Goal: Check status: Check status

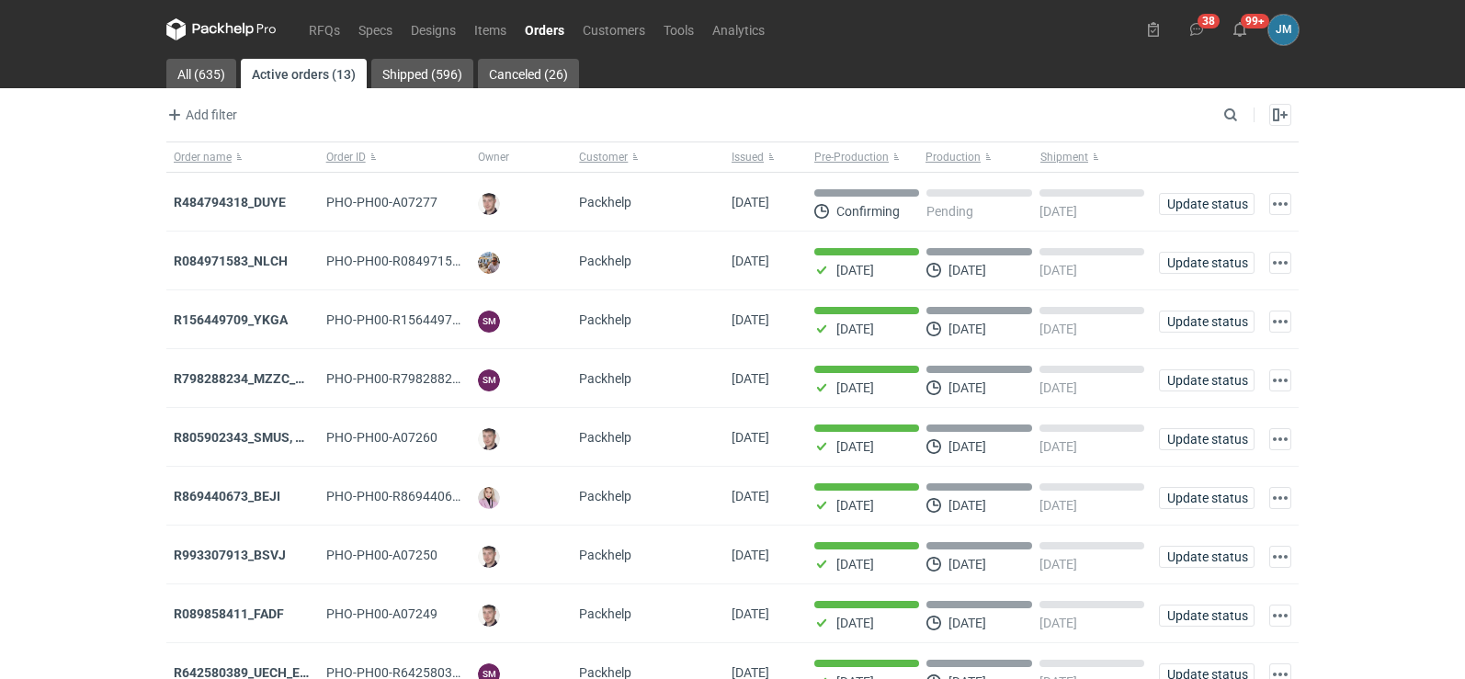
scroll to position [150, 0]
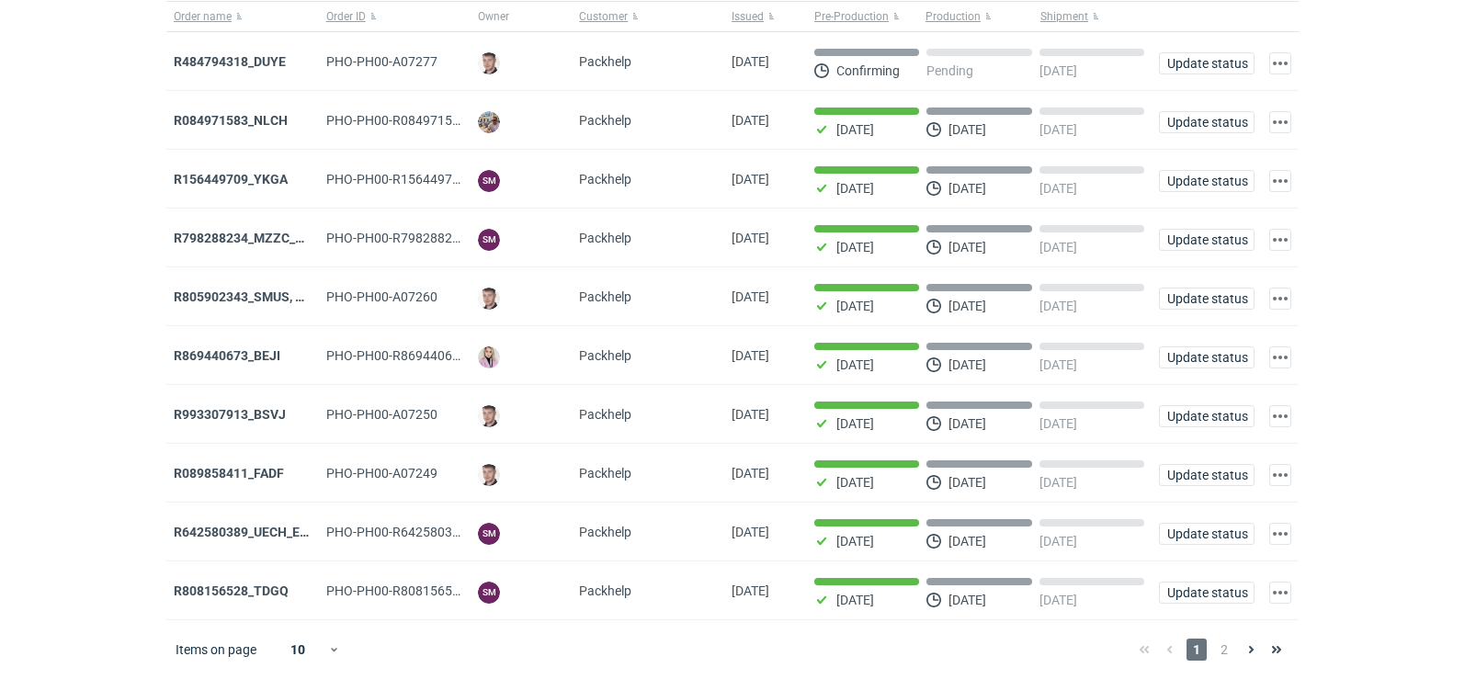
click at [1226, 635] on div "Items on page 10 1 2" at bounding box center [732, 649] width 1132 height 59
click at [1226, 641] on span "2" at bounding box center [1224, 650] width 20 height 22
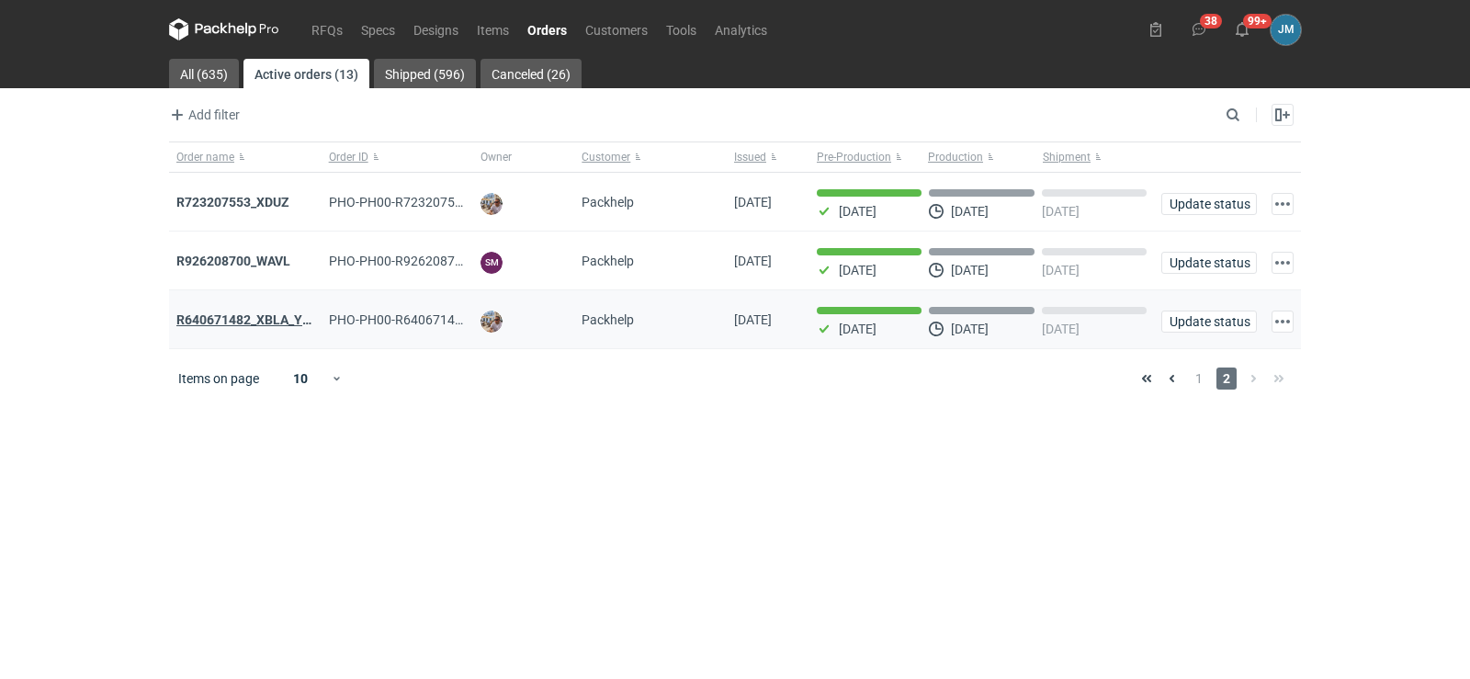
click at [275, 325] on strong "R640671482_XBLA_YSXL_LGDV_BUVN_WVLV" at bounding box center [309, 319] width 267 height 15
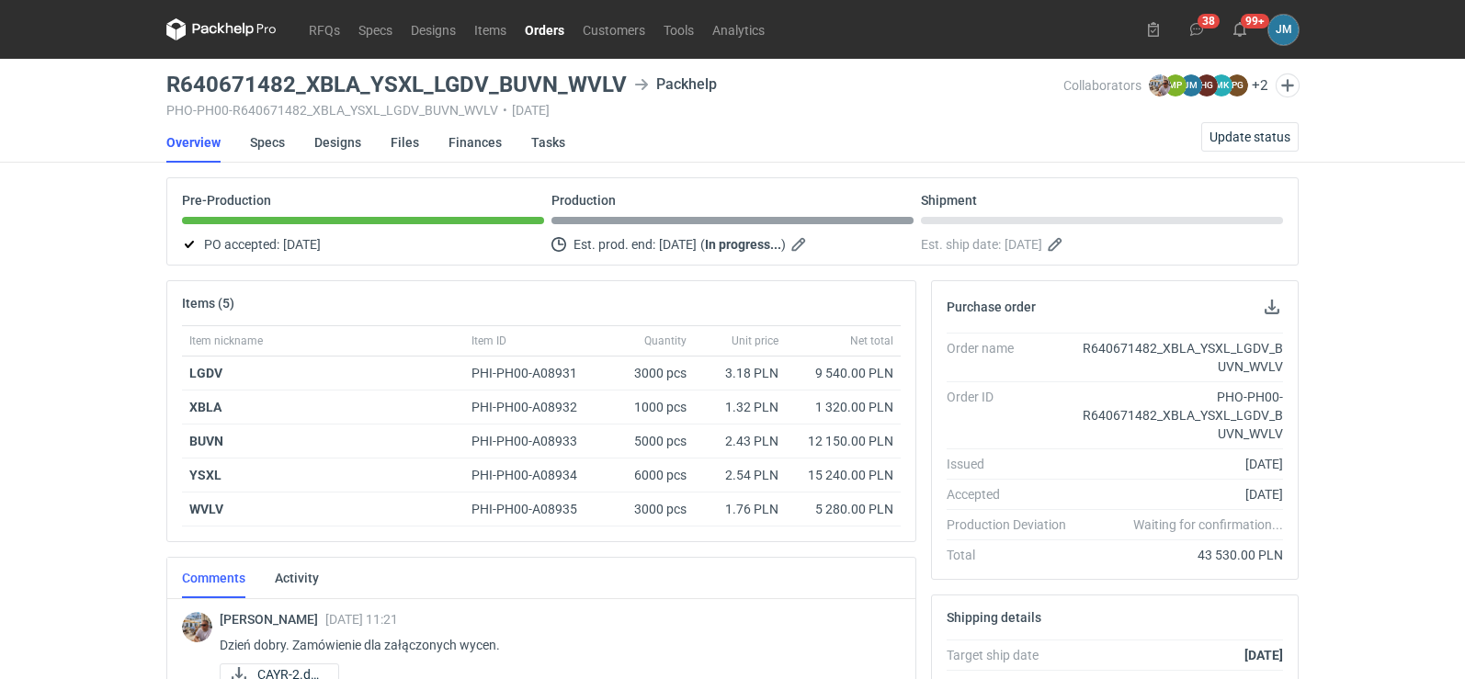
click at [214, 29] on icon at bounding box center [221, 29] width 110 height 22
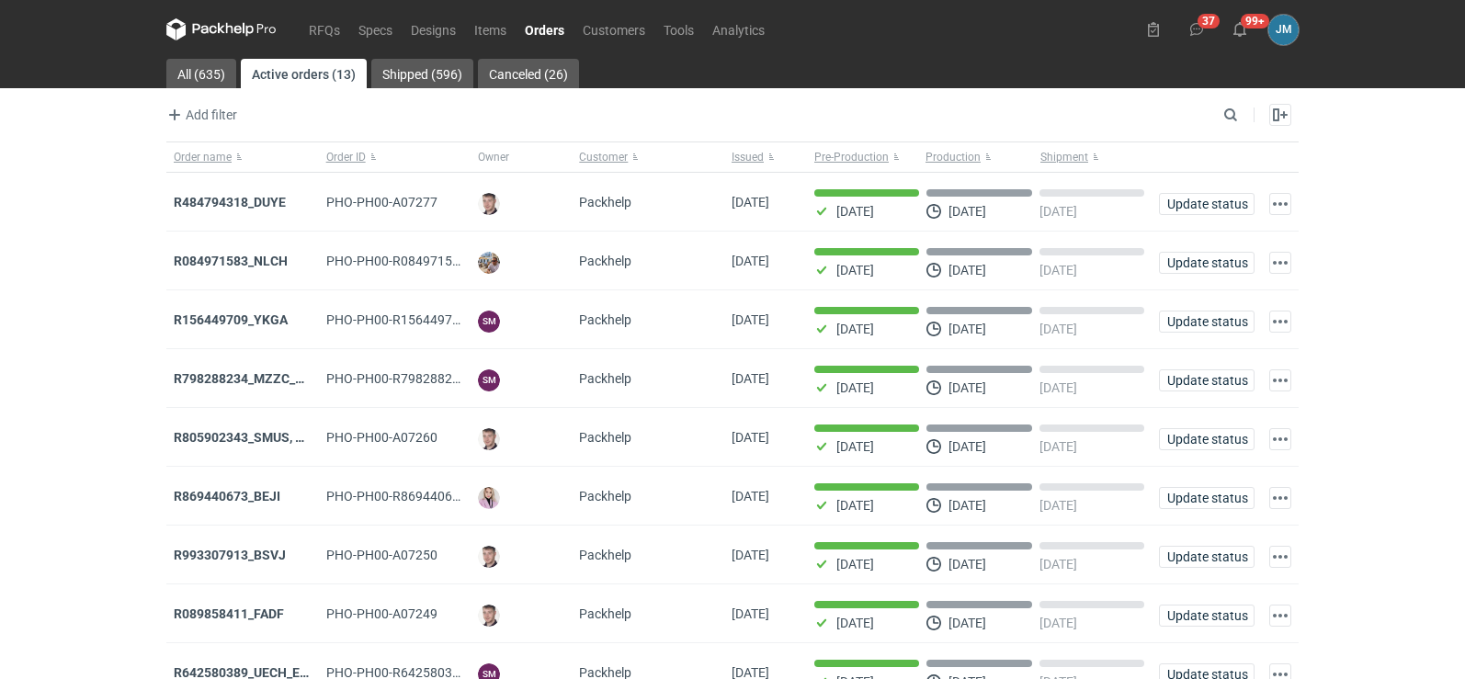
click at [199, 17] on nav "RFQs Specs Designs Items Orders Customers Tools Analytics" at bounding box center [469, 29] width 607 height 59
click at [218, 31] on icon at bounding box center [221, 29] width 110 height 22
